Goal: Task Accomplishment & Management: Manage account settings

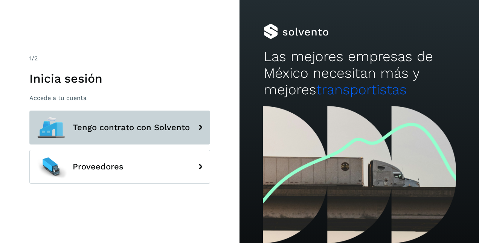
click at [143, 123] on span "Tengo contrato con Solvento" at bounding box center [131, 127] width 117 height 9
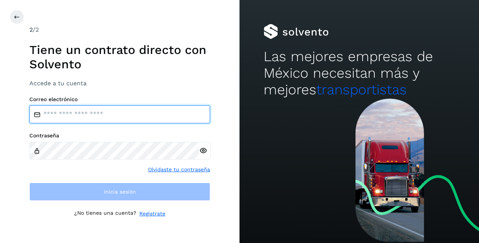
type input "**********"
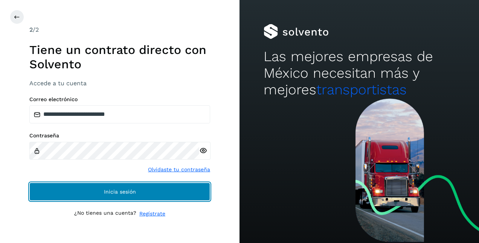
click at [114, 192] on span "Inicia sesión" at bounding box center [120, 191] width 32 height 5
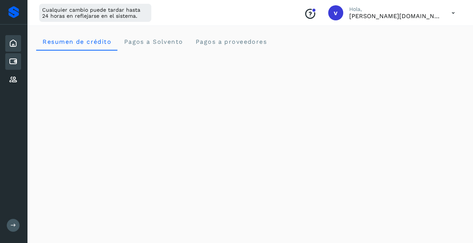
click at [17, 60] on icon at bounding box center [13, 61] width 9 height 9
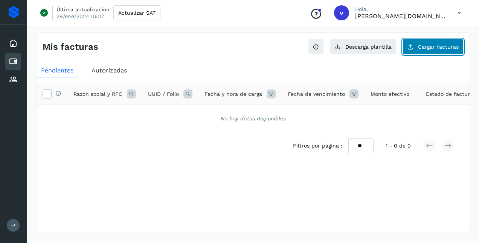
click at [439, 48] on span "Cargar facturas" at bounding box center [438, 46] width 41 height 5
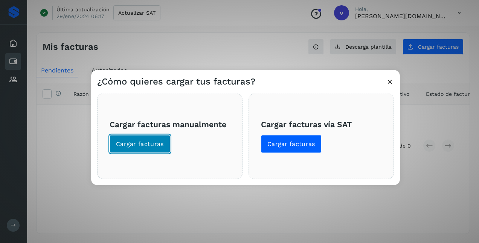
click at [145, 140] on span "Cargar facturas" at bounding box center [140, 144] width 48 height 8
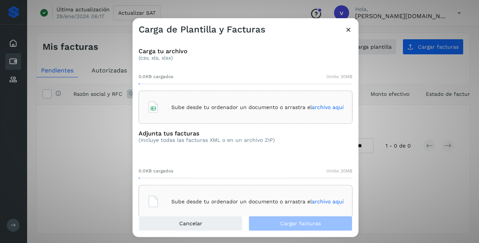
click at [326, 106] on span "archivo aquí" at bounding box center [328, 107] width 32 height 6
click at [320, 201] on span "archivo aquí" at bounding box center [328, 201] width 32 height 6
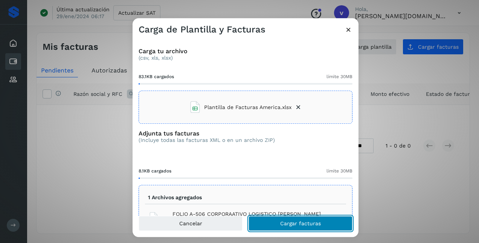
click at [303, 223] on span "Cargar facturas" at bounding box center [300, 222] width 41 height 5
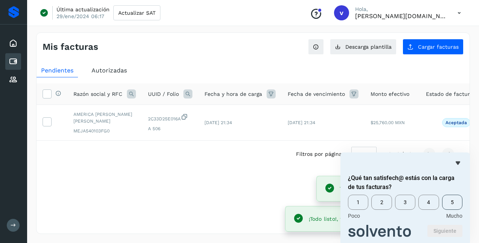
click at [452, 203] on span "5" at bounding box center [452, 201] width 20 height 15
click at [445, 229] on button "Siguiente" at bounding box center [444, 230] width 35 height 12
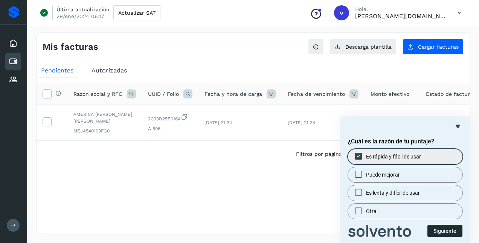
click at [448, 230] on button "Siguiente" at bounding box center [444, 230] width 35 height 12
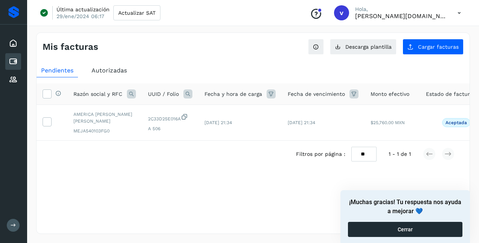
click at [415, 228] on button "Cerrar" at bounding box center [405, 228] width 114 height 15
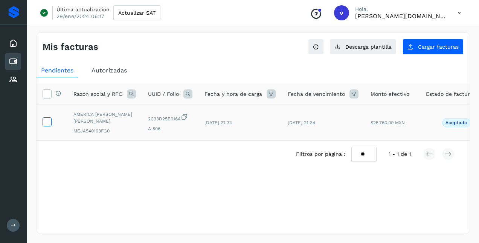
click at [46, 120] on icon at bounding box center [47, 121] width 8 height 8
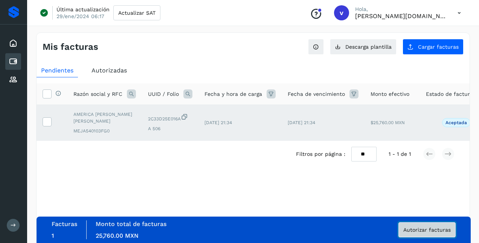
click at [417, 228] on span "Autorizar facturas" at bounding box center [426, 229] width 47 height 5
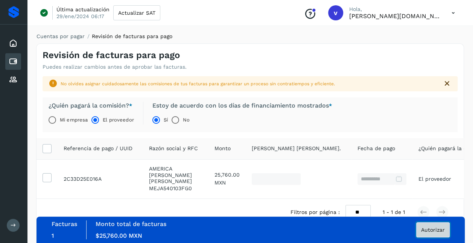
click at [430, 227] on span "Autorizar" at bounding box center [433, 229] width 24 height 5
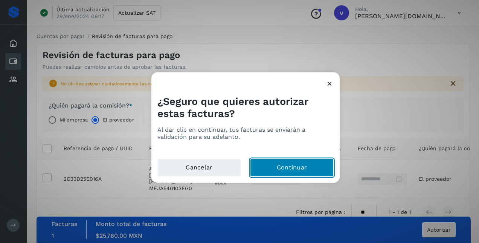
click at [273, 163] on button "Continuar" at bounding box center [292, 168] width 84 height 18
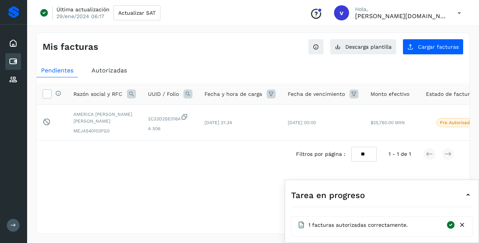
click at [460, 14] on icon at bounding box center [459, 12] width 15 height 15
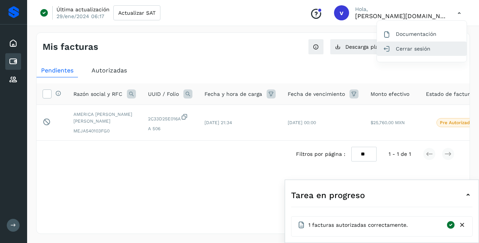
click at [404, 46] on div "Cerrar sesión" at bounding box center [422, 48] width 90 height 14
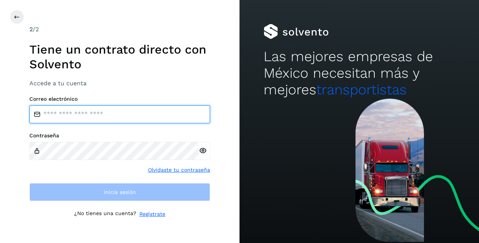
type input "**********"
